Goal: Find specific page/section: Find specific page/section

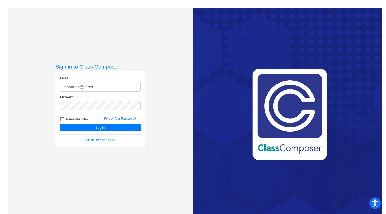
type input "[EMAIL_ADDRESS][DOMAIN_NAME]"
click at [104, 127] on button "Log In" at bounding box center [100, 127] width 80 height 7
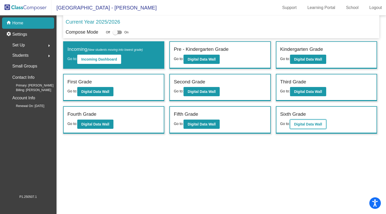
click at [309, 122] on b "Digital Data Wall" at bounding box center [308, 124] width 28 height 4
